Goal: Information Seeking & Learning: Learn about a topic

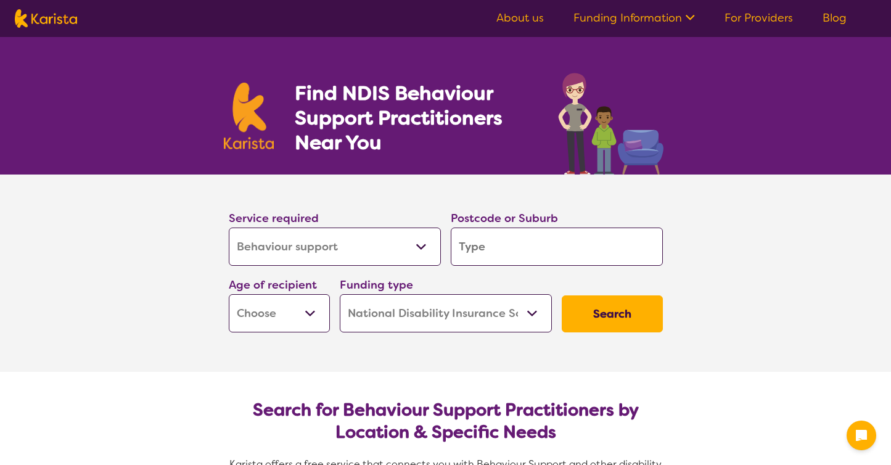
select select "Behaviour support"
select select "NDIS"
select select "Behaviour support"
select select "NDIS"
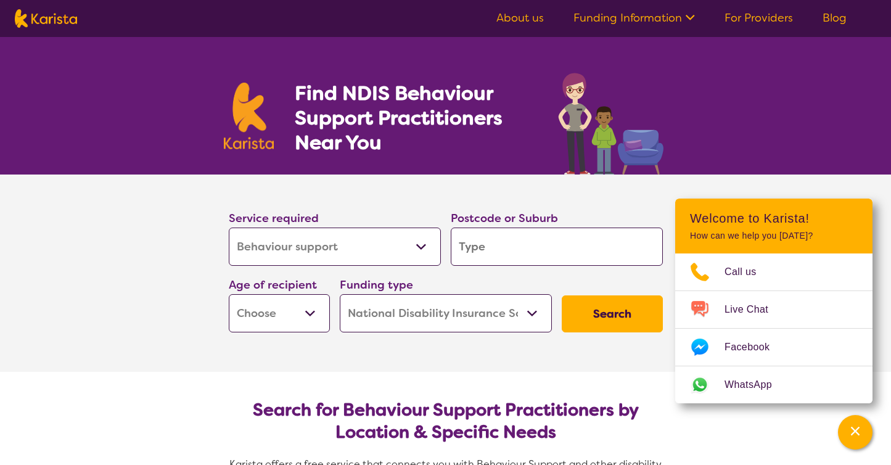
click at [488, 246] on input "search" at bounding box center [557, 247] width 212 height 38
type input "5"
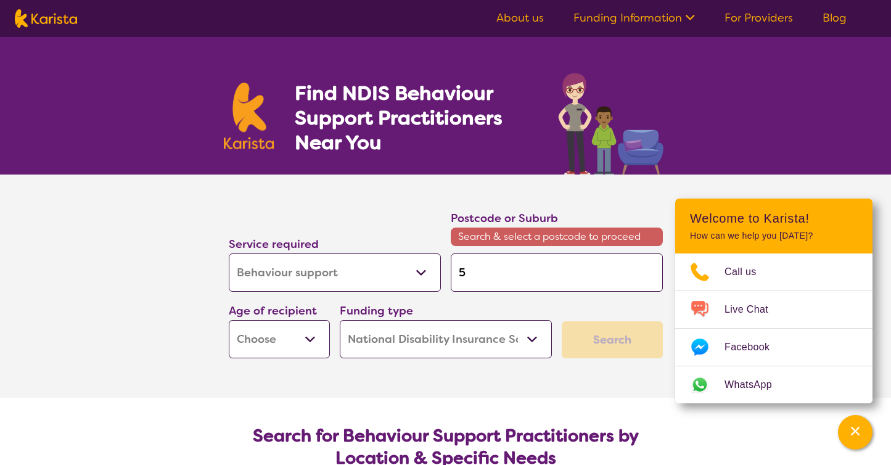
type input "51"
type input "511"
type input "5112"
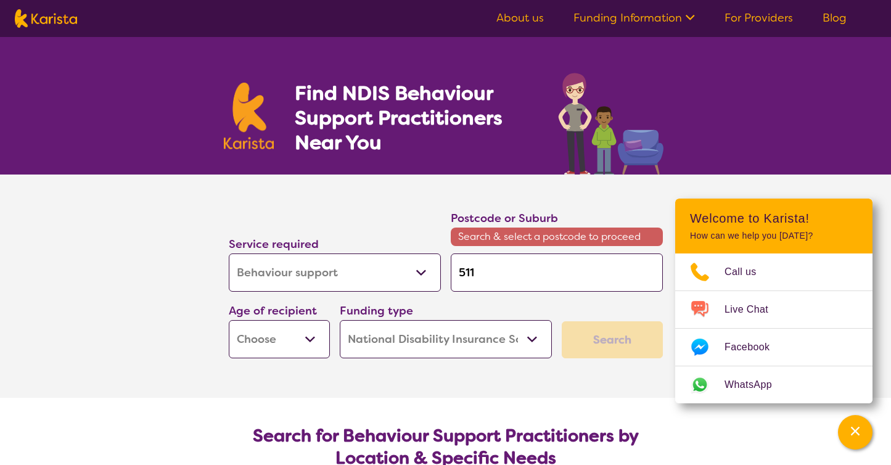
type input "5112"
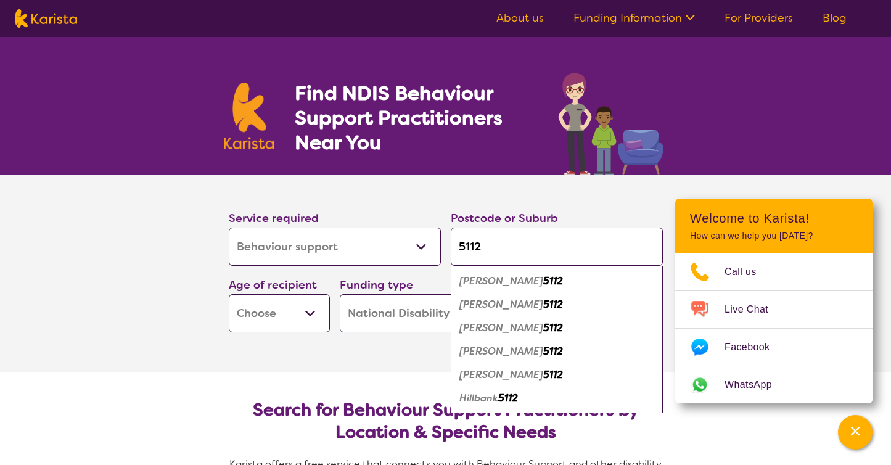
type input "5112"
click at [487, 371] on em "[PERSON_NAME]" at bounding box center [502, 374] width 84 height 13
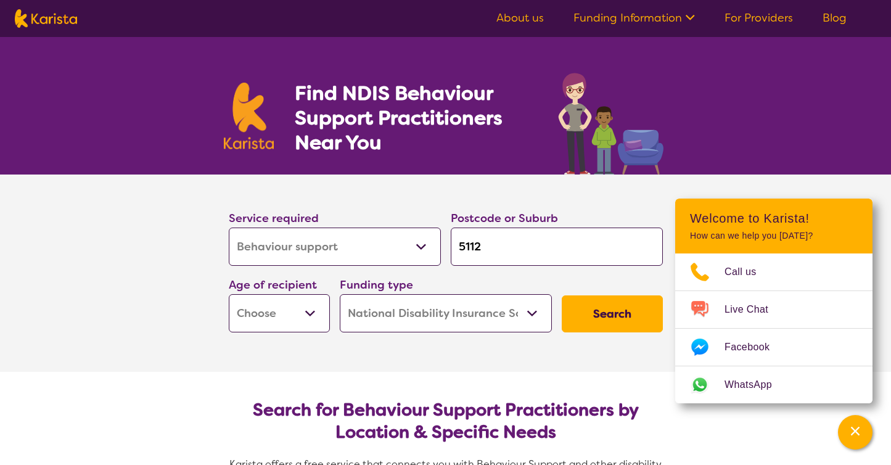
click at [313, 305] on select "Early Childhood - 0 to 9 Child - 10 to 11 Adolescent - 12 to 17 Adult - 18 to 6…" at bounding box center [279, 313] width 101 height 38
select select "AS"
click at [229, 294] on select "Early Childhood - 0 to 9 Child - 10 to 11 Adolescent - 12 to 17 Adult - 18 to 6…" at bounding box center [279, 313] width 101 height 38
select select "AS"
click at [619, 308] on button "Search" at bounding box center [612, 313] width 101 height 37
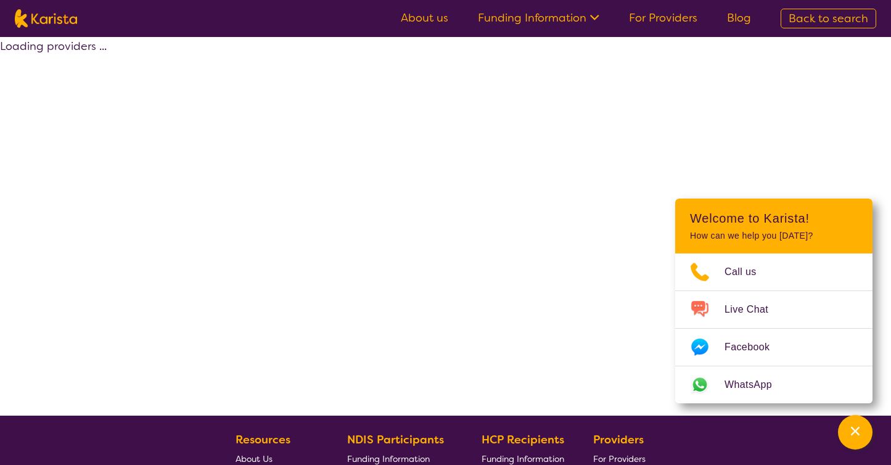
select select "by_score"
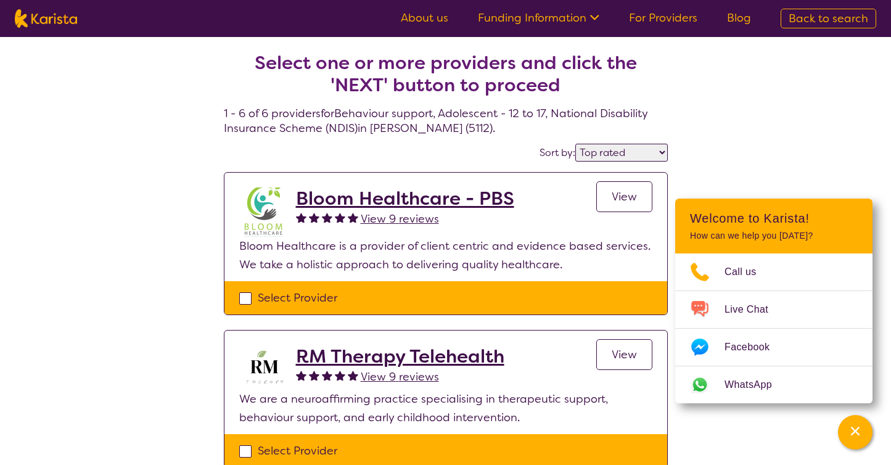
click at [405, 216] on span "View 9 reviews" at bounding box center [400, 219] width 78 height 15
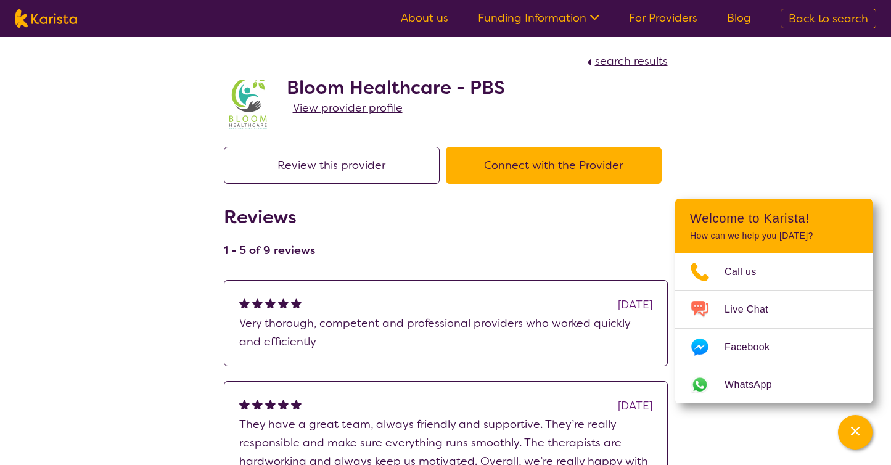
click at [313, 102] on span "View provider profile" at bounding box center [348, 108] width 110 height 15
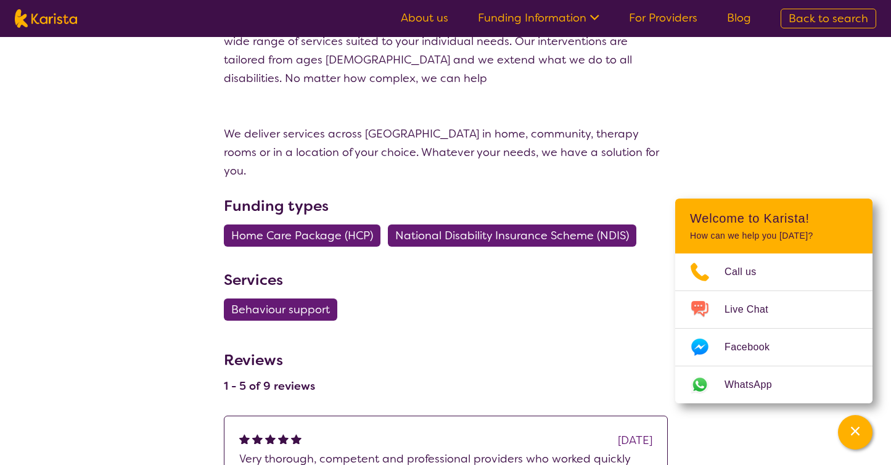
scroll to position [617, 0]
